Goal: Find specific page/section: Find specific page/section

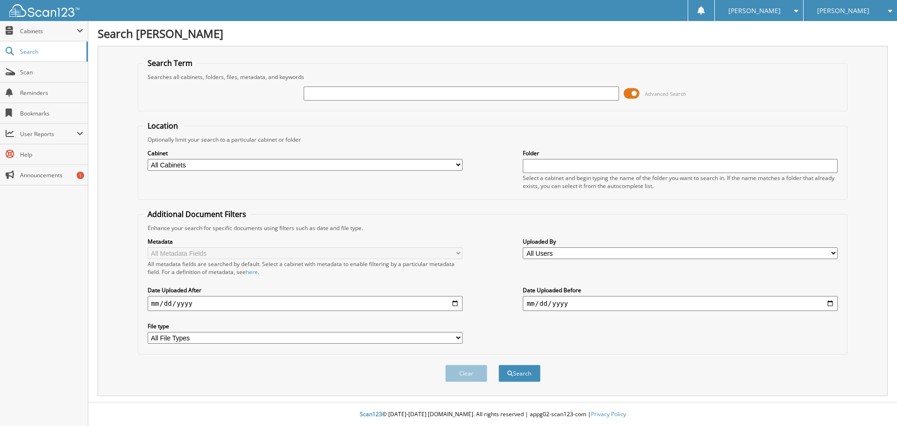
click at [36, 89] on span "Reminders" at bounding box center [51, 93] width 63 height 8
type input "C1983"
click at [523, 373] on button "Search" at bounding box center [519, 372] width 42 height 17
